Goal: Task Accomplishment & Management: Manage account settings

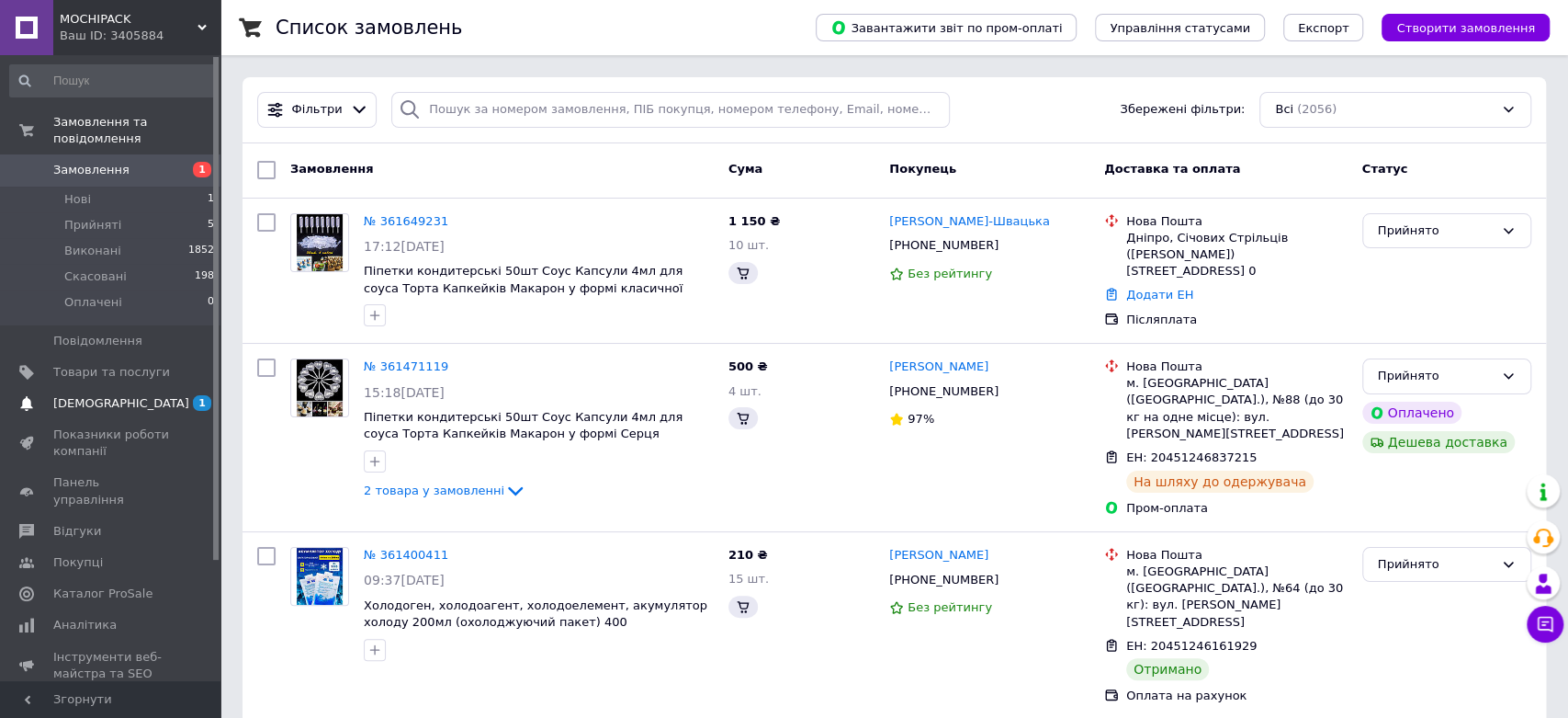
click at [110, 395] on span "[DEMOGRAPHIC_DATA]" at bounding box center [121, 403] width 136 height 17
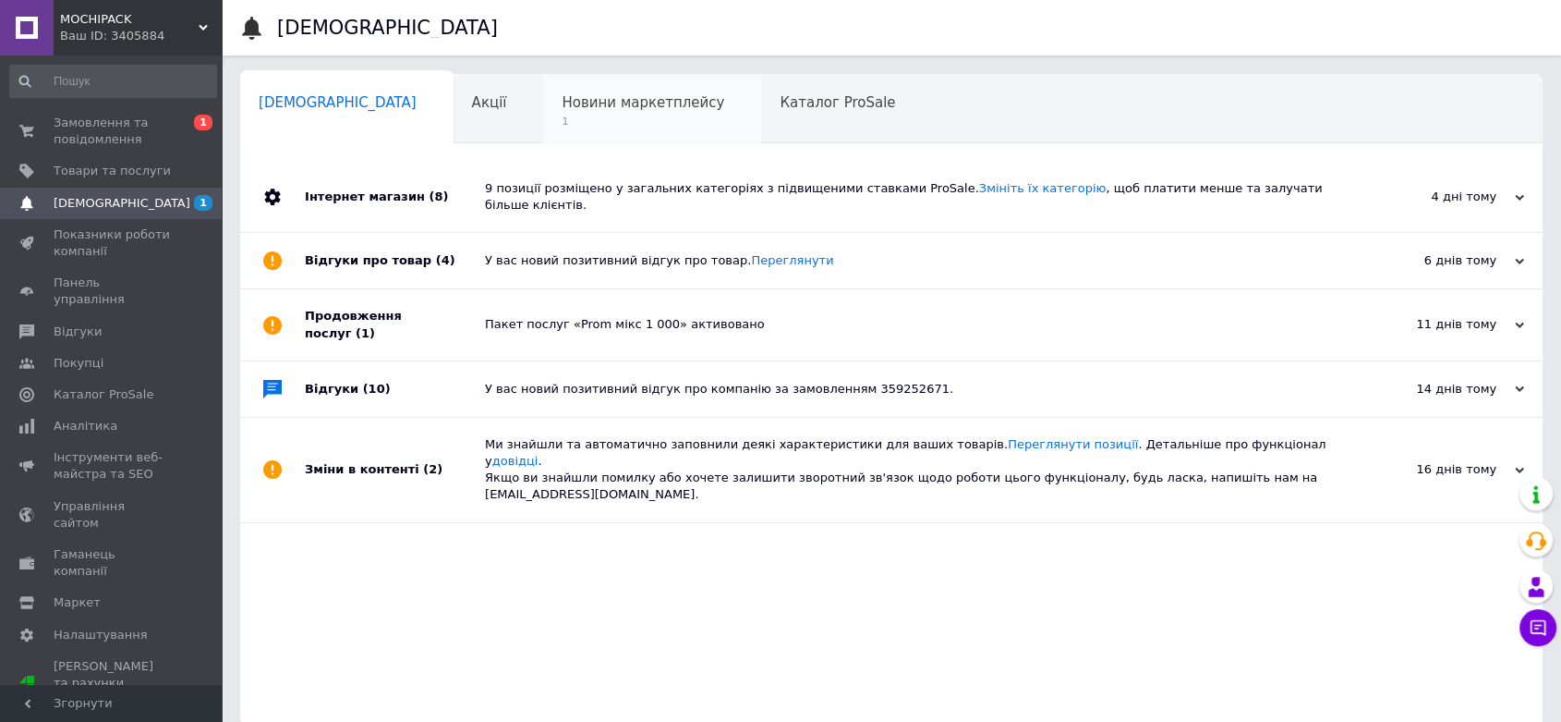
click at [589, 99] on span "Новини маркетплейсу" at bounding box center [643, 102] width 163 height 17
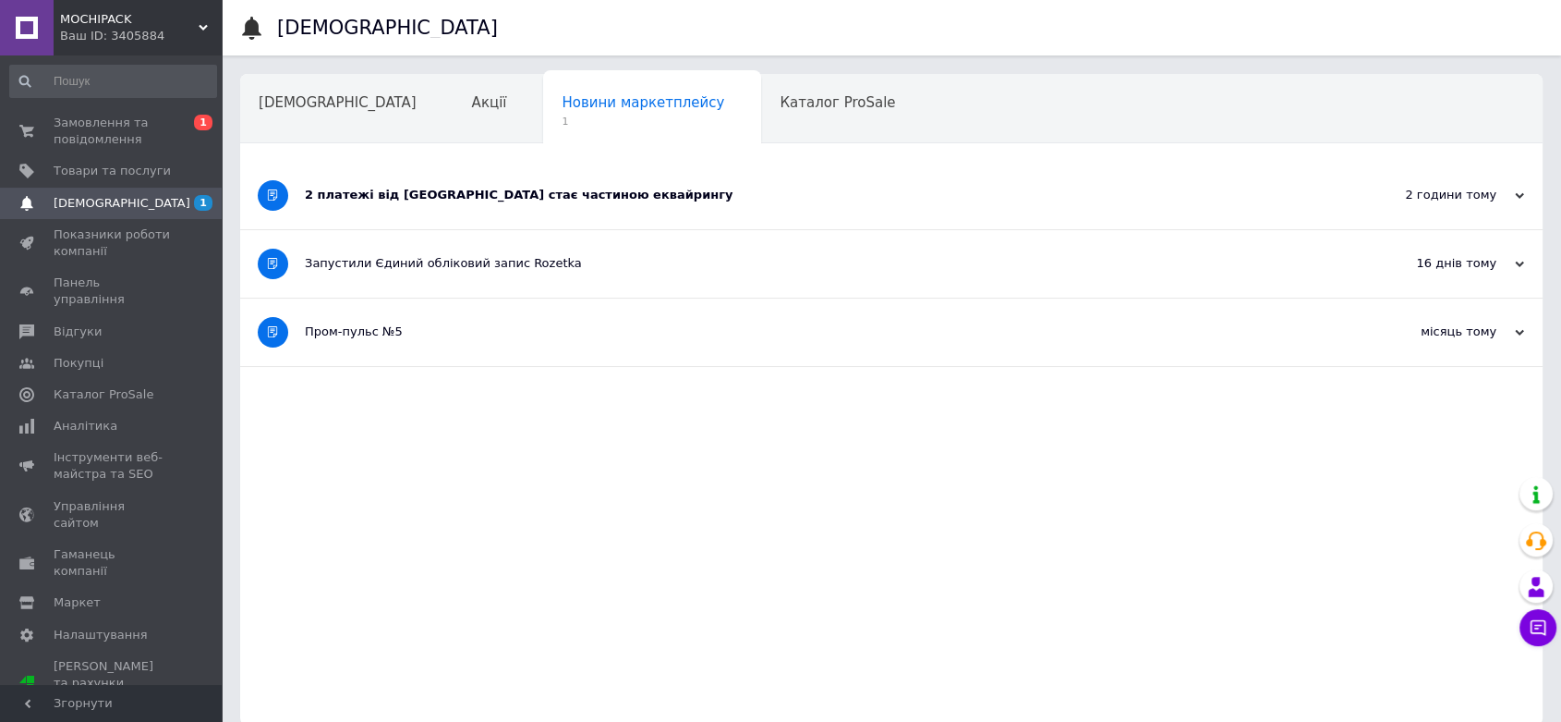
click at [544, 200] on div "2 платежі від [GEOGRAPHIC_DATA] стає частиною еквайрингу" at bounding box center [822, 195] width 1035 height 17
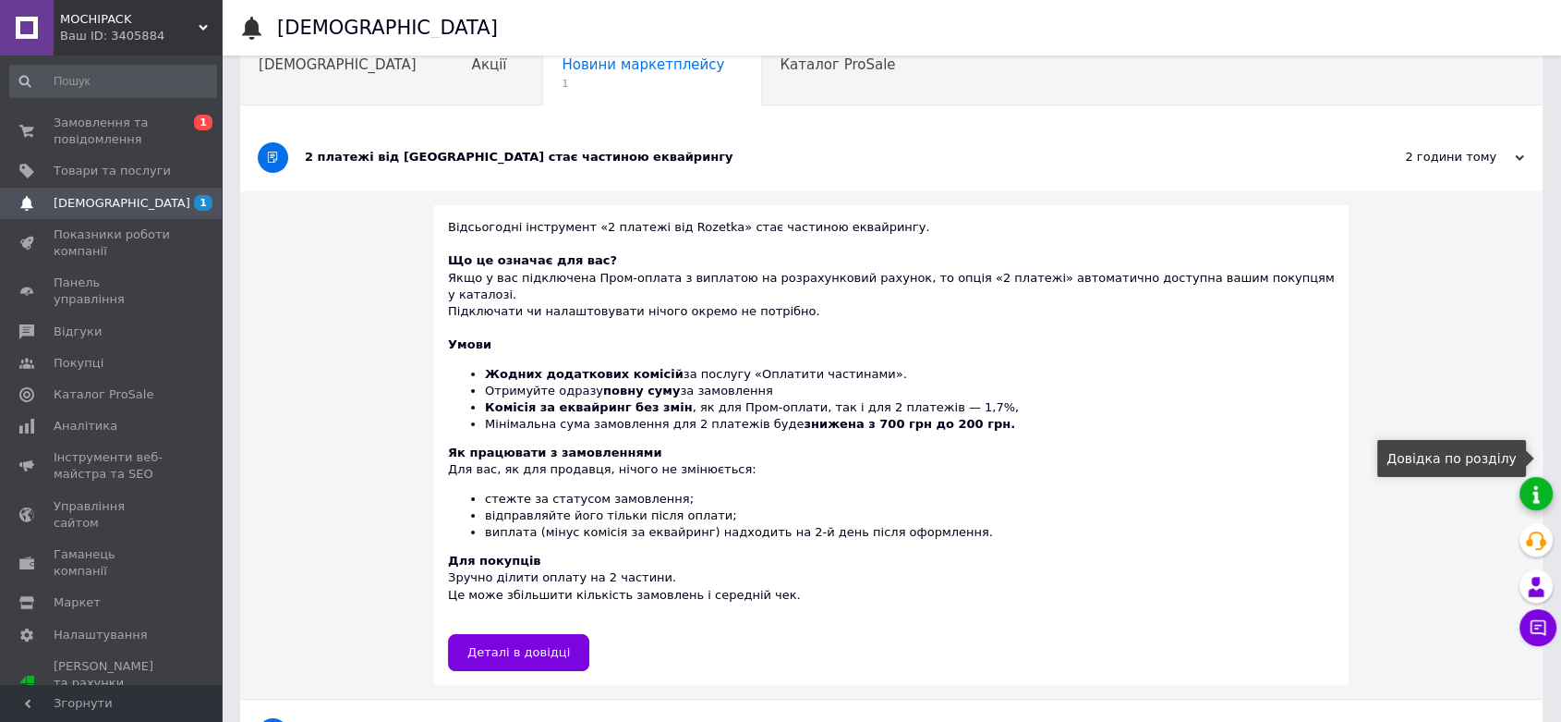
scroll to position [103, 0]
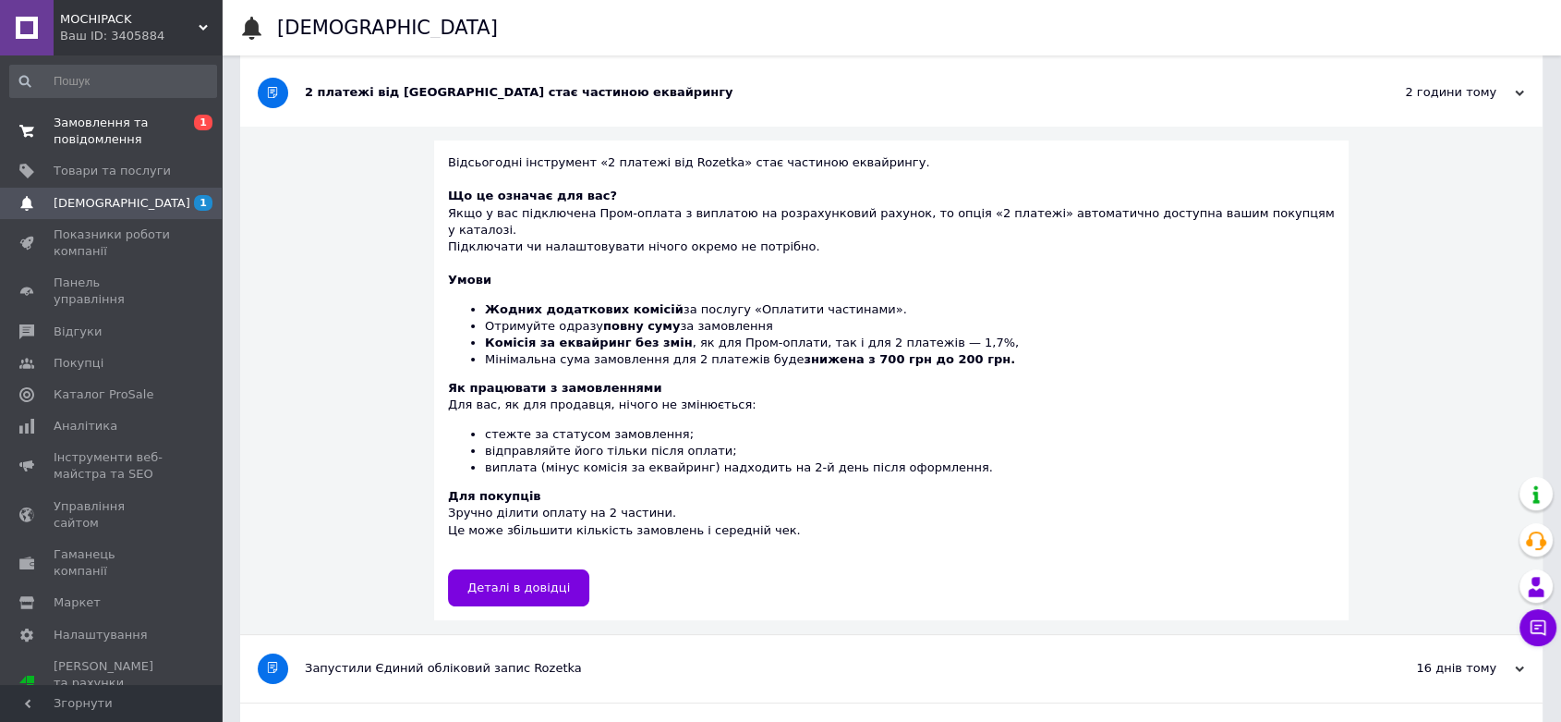
click at [86, 146] on span "Замовлення та повідомлення" at bounding box center [112, 131] width 117 height 33
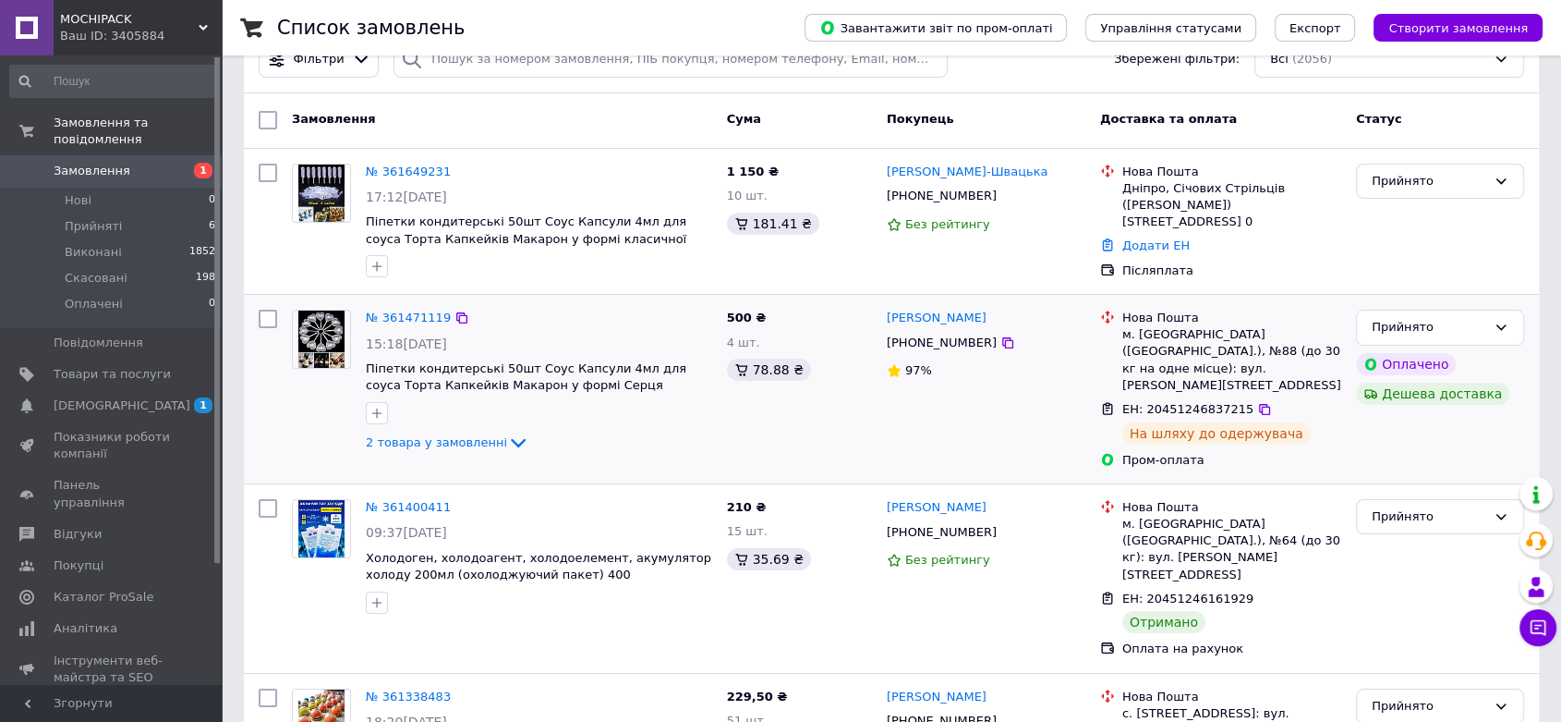
scroll to position [205, 0]
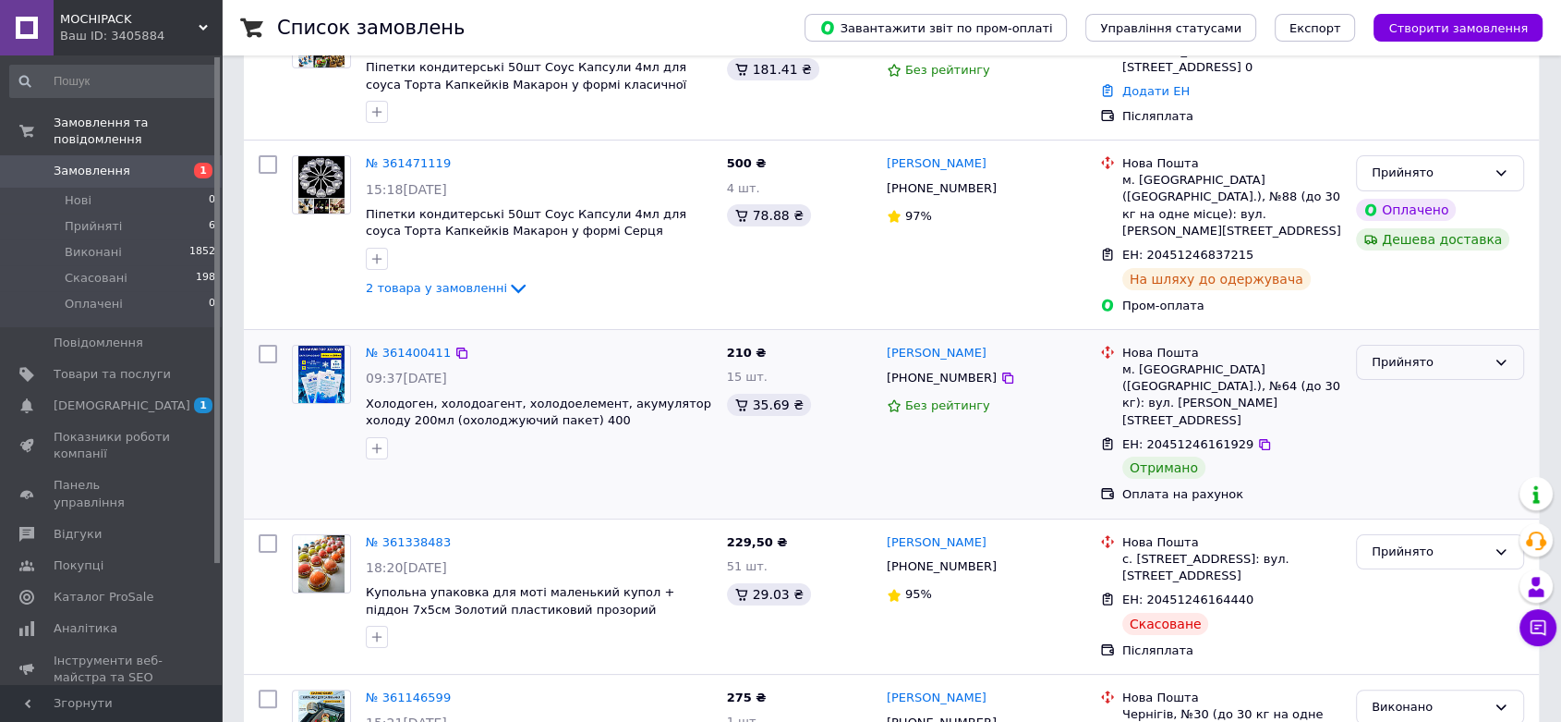
click at [1443, 353] on div "Прийнято" at bounding box center [1429, 362] width 115 height 19
click at [1427, 383] on li "Виконано" at bounding box center [1440, 400] width 166 height 34
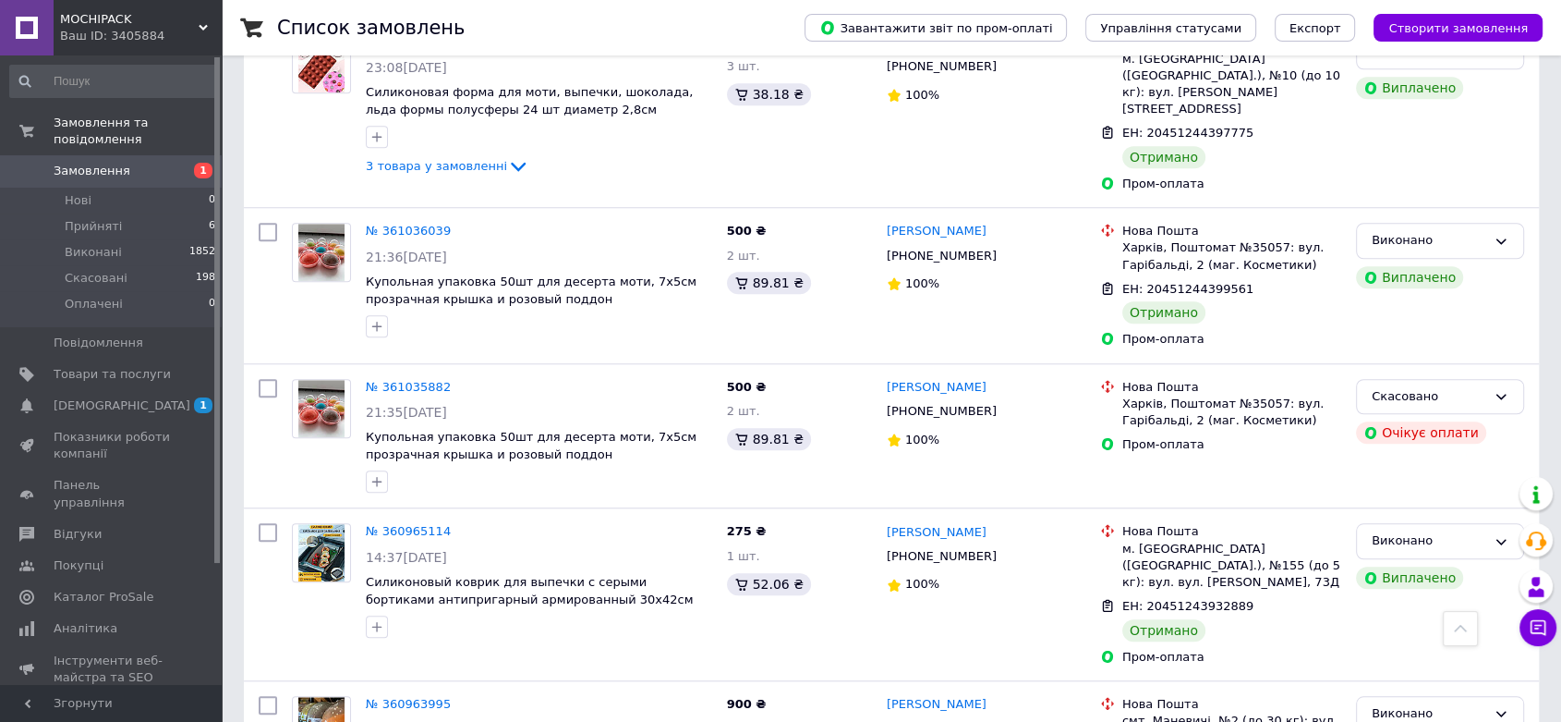
scroll to position [0, 0]
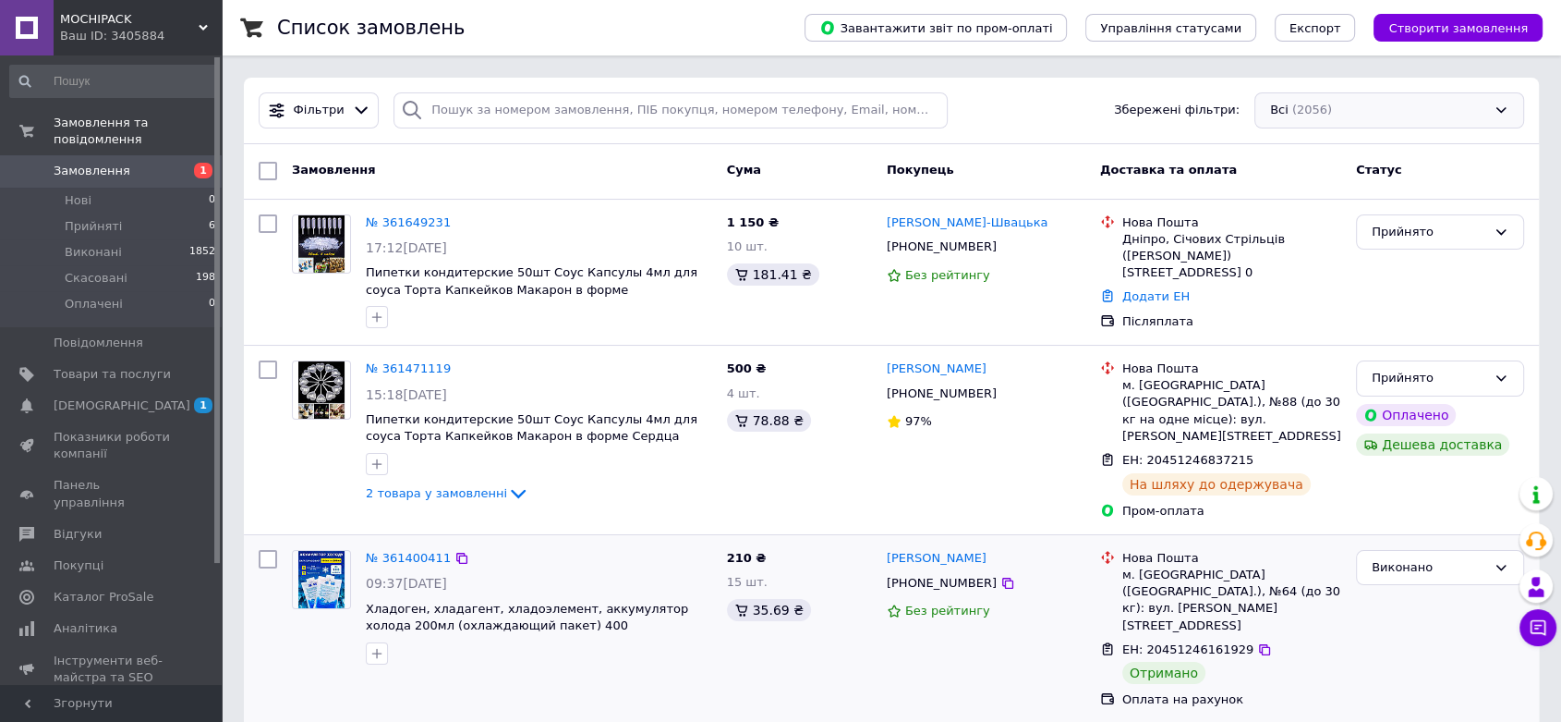
click at [1441, 99] on div "Всі (2056)" at bounding box center [1390, 110] width 270 height 36
click at [1471, 223] on div "Прийнято" at bounding box center [1429, 232] width 115 height 19
click at [1441, 106] on div "Всі (2056)" at bounding box center [1390, 110] width 270 height 36
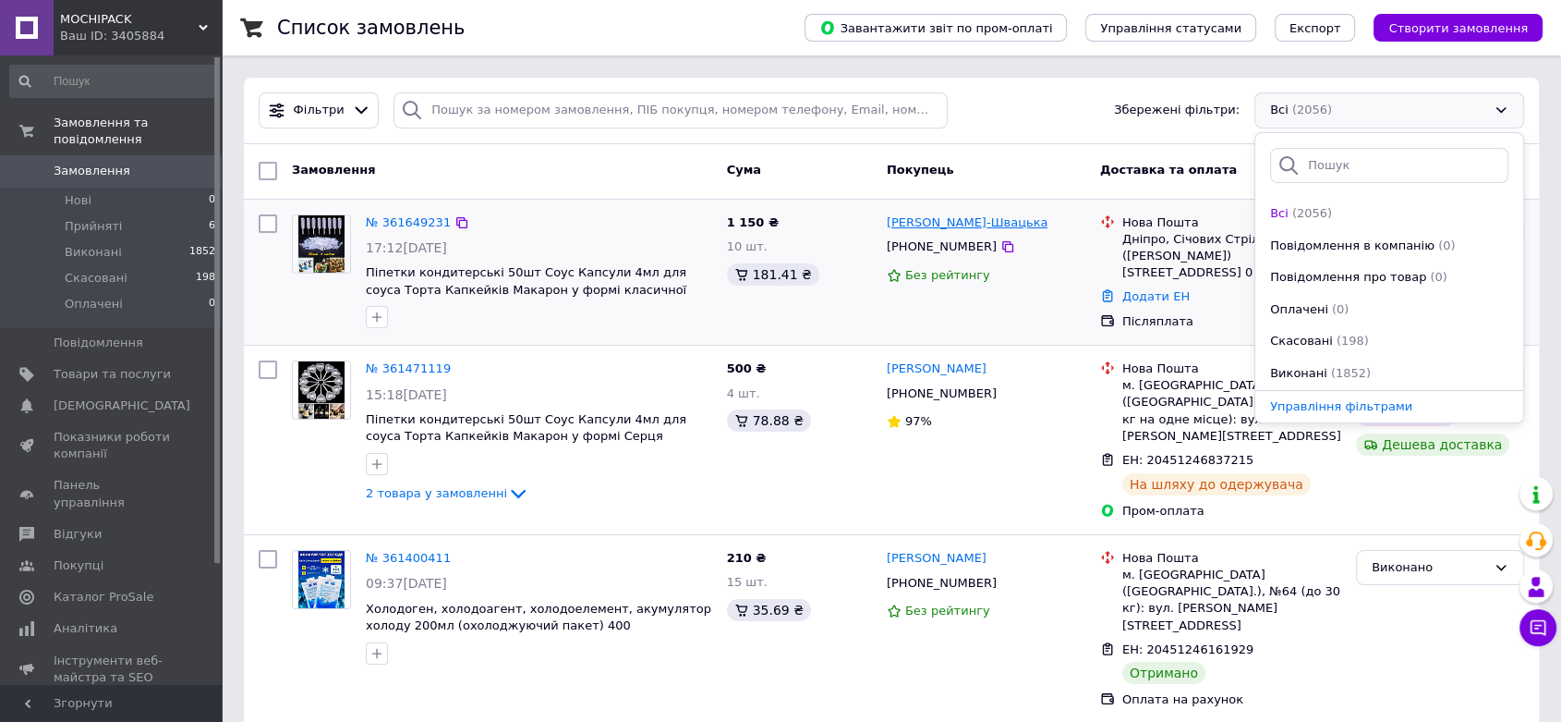
click at [946, 217] on link "[PERSON_NAME]-Швацька" at bounding box center [968, 223] width 162 height 18
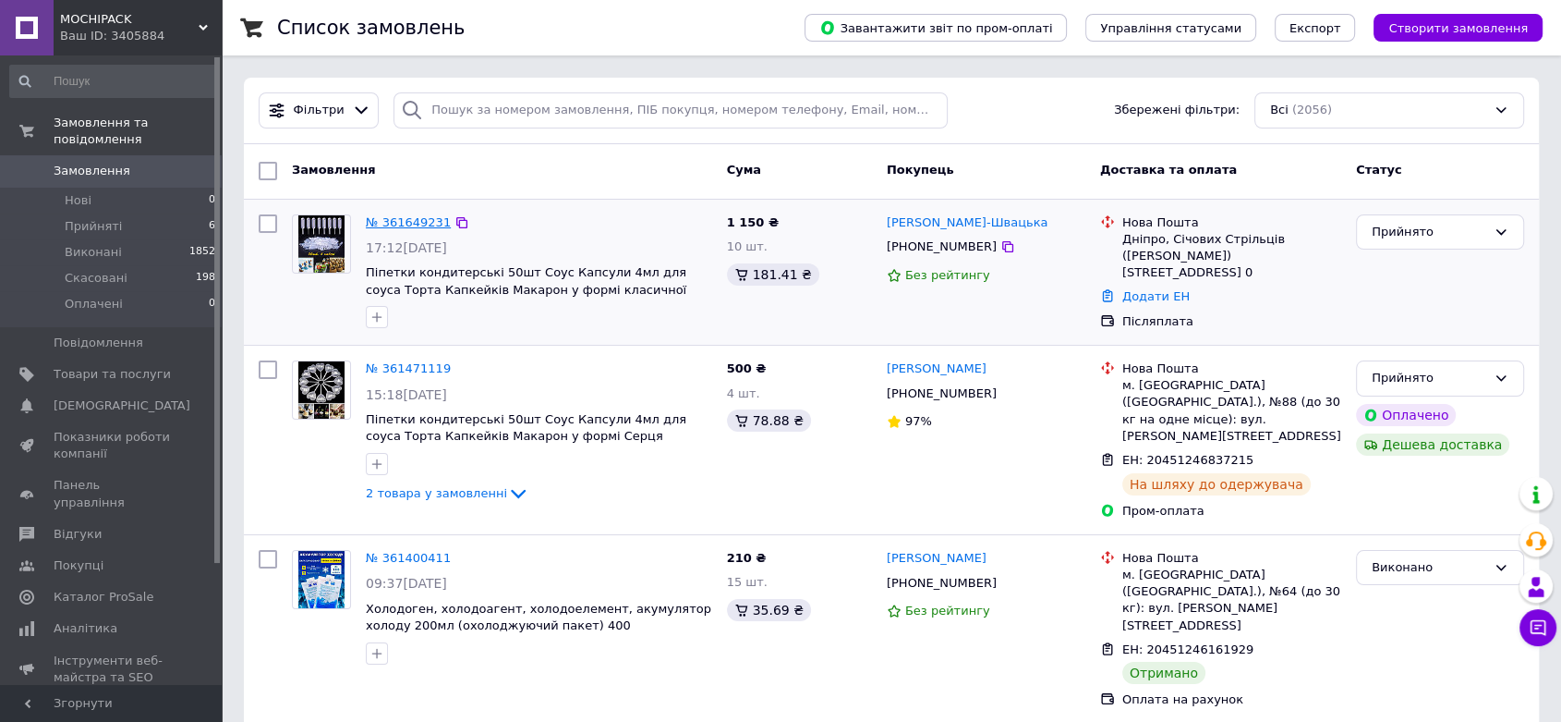
click at [404, 222] on link "№ 361649231" at bounding box center [408, 222] width 85 height 14
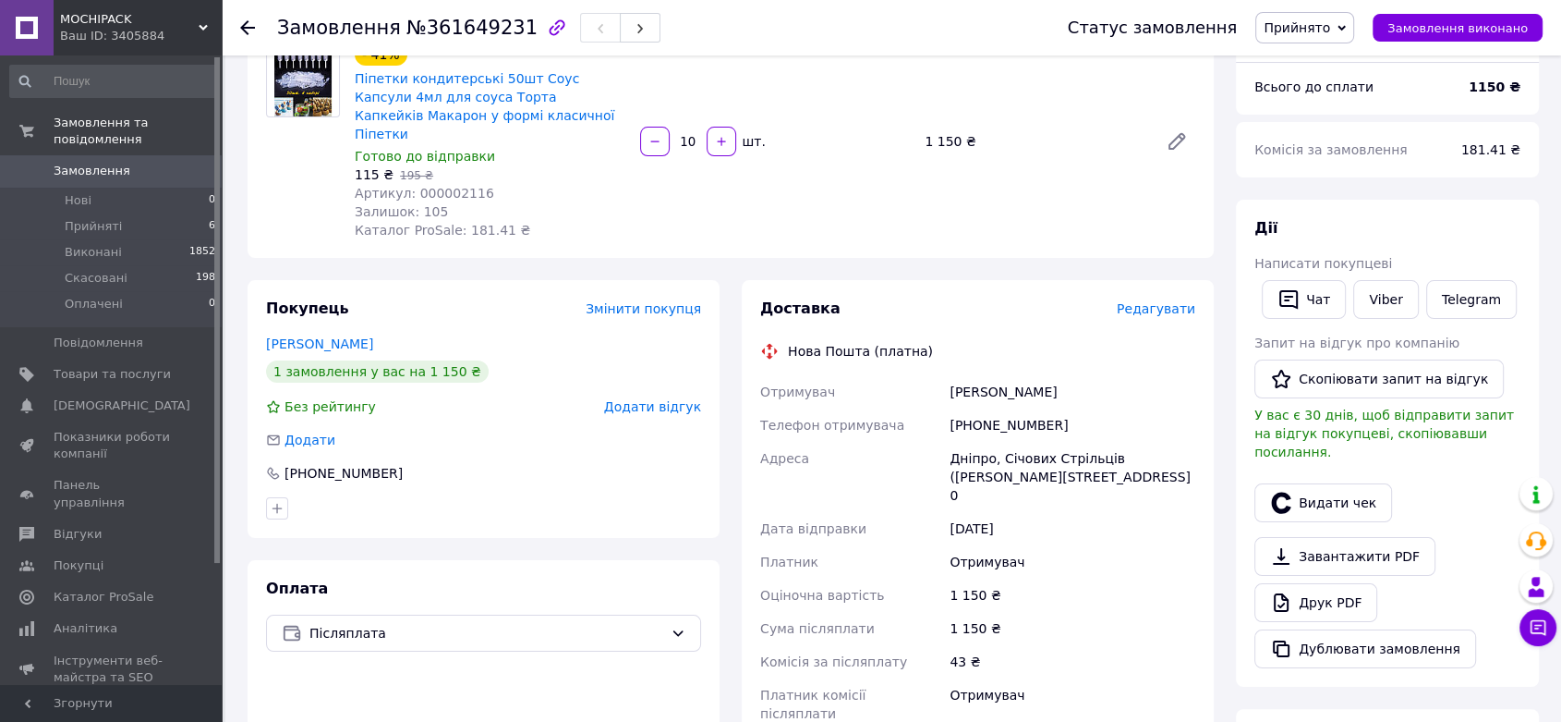
scroll to position [205, 0]
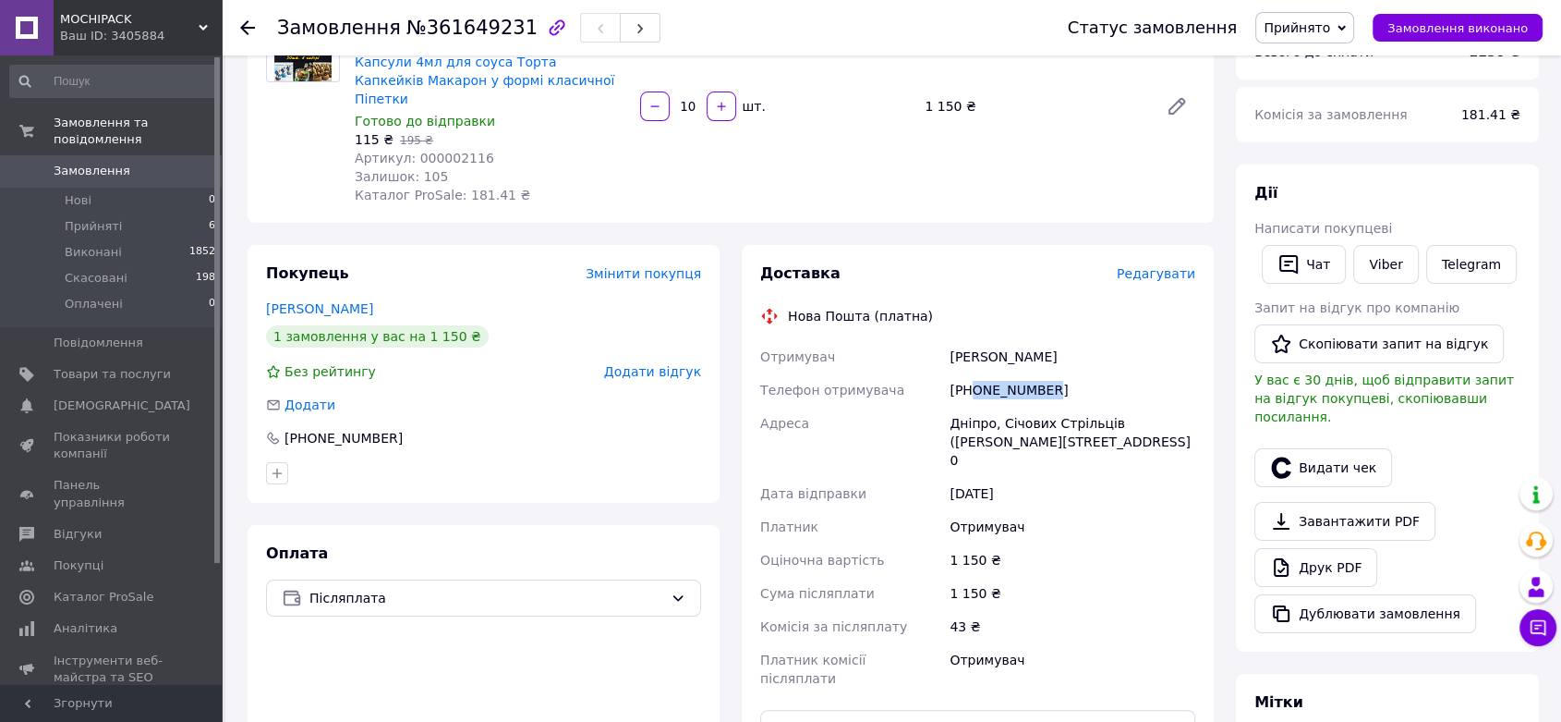
drag, startPoint x: 1055, startPoint y: 369, endPoint x: 975, endPoint y: 373, distance: 80.5
click at [975, 373] on div "[PHONE_NUMBER]" at bounding box center [1072, 389] width 253 height 33
copy div "0678490628"
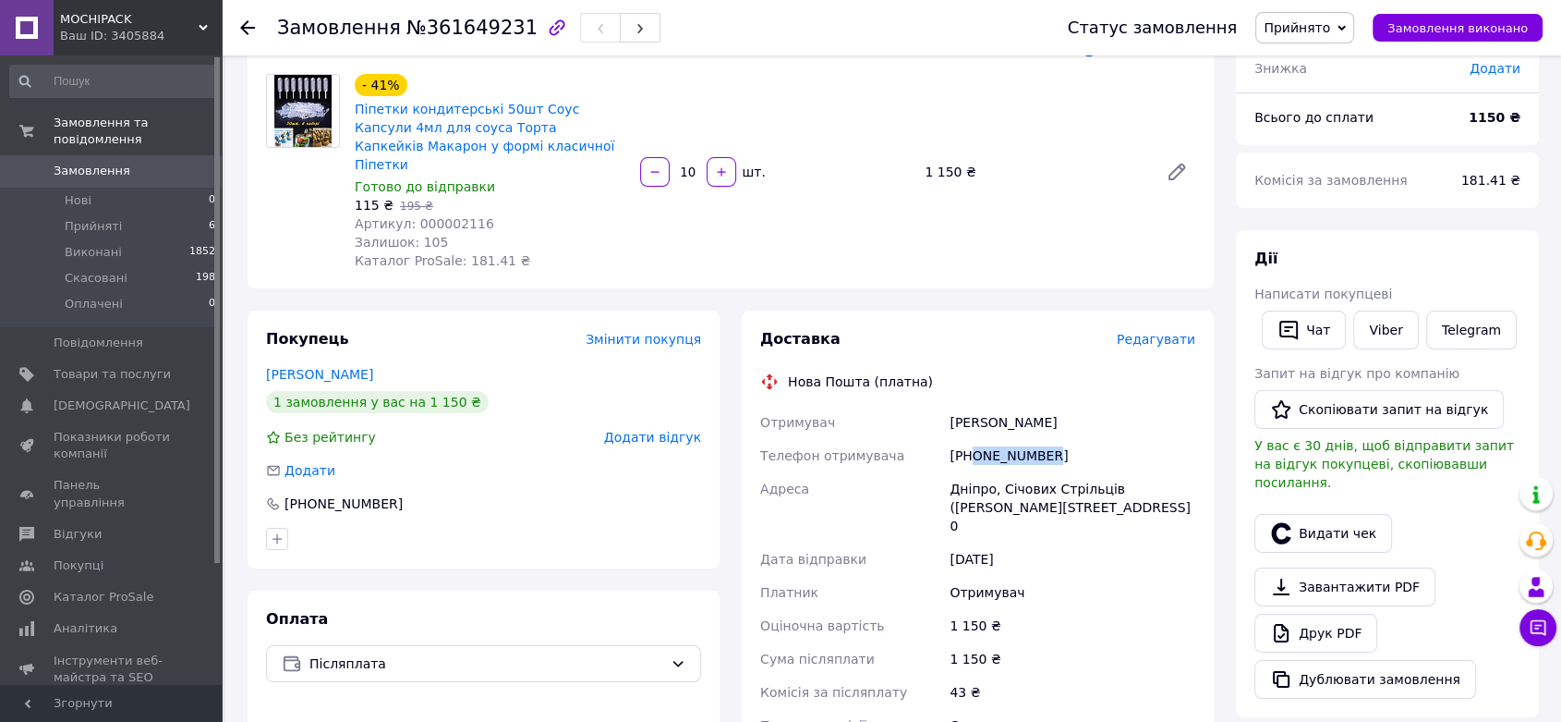
scroll to position [0, 0]
